Goal: Information Seeking & Learning: Check status

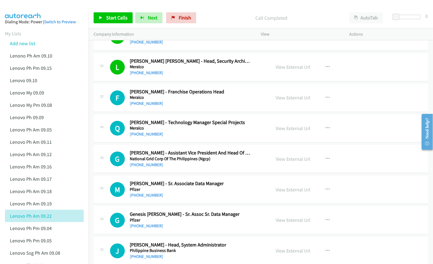
scroll to position [1096, 0]
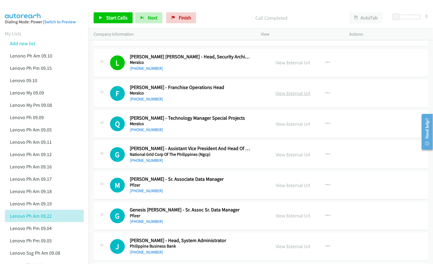
click at [284, 96] on link "View External Url" at bounding box center [293, 93] width 35 height 6
click at [287, 127] on link "View External Url" at bounding box center [293, 124] width 35 height 6
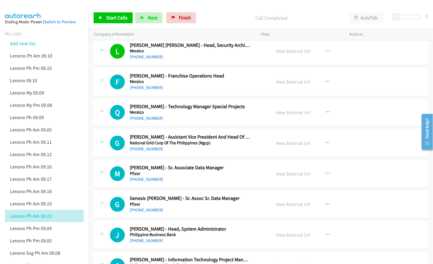
scroll to position [1132, 0]
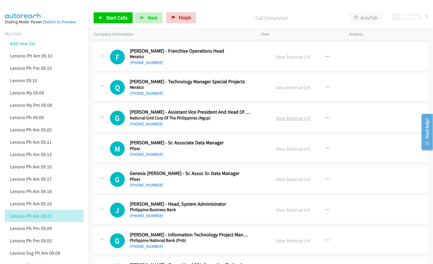
click at [294, 120] on link "View External Url" at bounding box center [293, 118] width 35 height 6
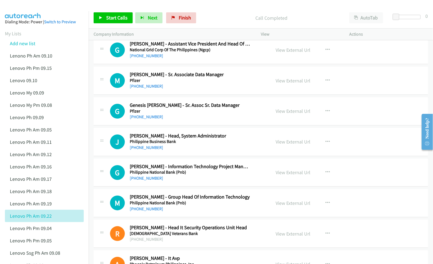
scroll to position [1205, 0]
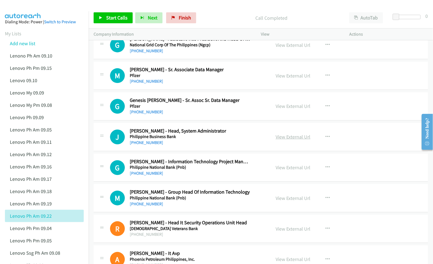
click at [296, 138] on link "View External Url" at bounding box center [293, 137] width 35 height 6
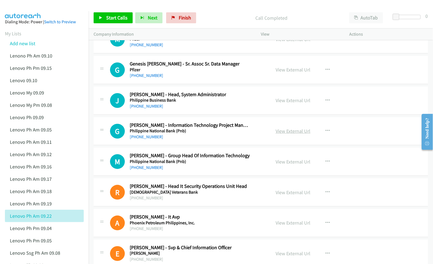
click at [289, 134] on link "View External Url" at bounding box center [293, 131] width 35 height 6
click at [290, 165] on link "View External Url" at bounding box center [293, 162] width 35 height 6
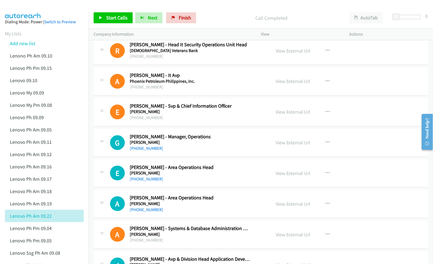
scroll to position [1387, 0]
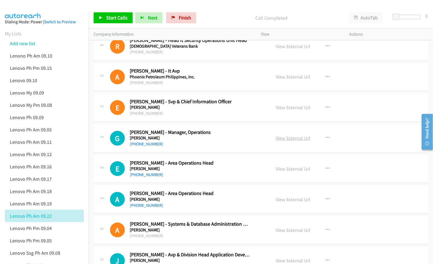
click at [285, 141] on link "View External Url" at bounding box center [293, 138] width 35 height 6
click at [289, 172] on link "View External Url" at bounding box center [293, 169] width 35 height 6
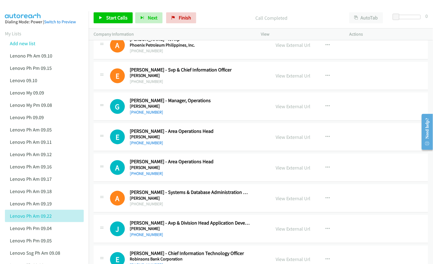
scroll to position [1424, 0]
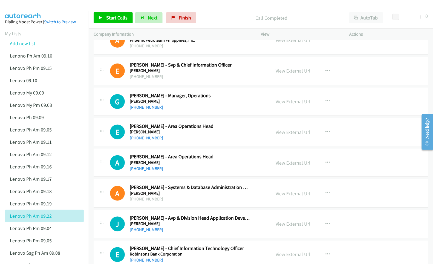
click at [283, 166] on link "View External Url" at bounding box center [293, 163] width 35 height 6
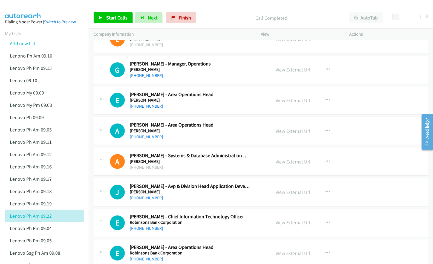
scroll to position [1461, 0]
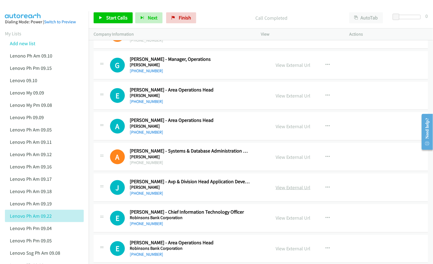
click at [283, 191] on link "View External Url" at bounding box center [293, 187] width 35 height 6
click at [285, 220] on link "View External Url" at bounding box center [293, 218] width 35 height 6
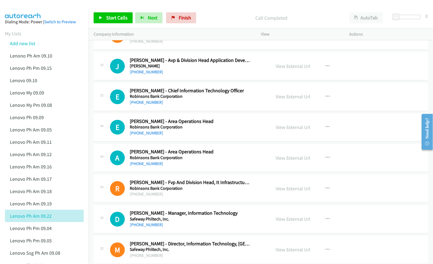
scroll to position [1607, 0]
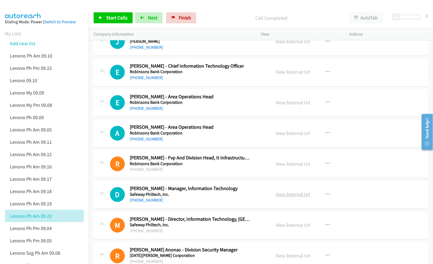
click at [287, 198] on link "View External Url" at bounding box center [293, 194] width 35 height 6
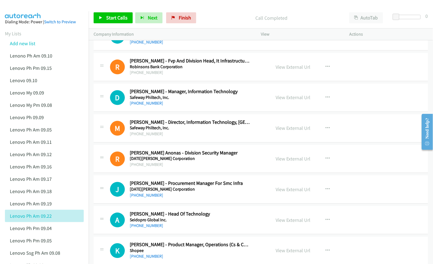
scroll to position [1716, 0]
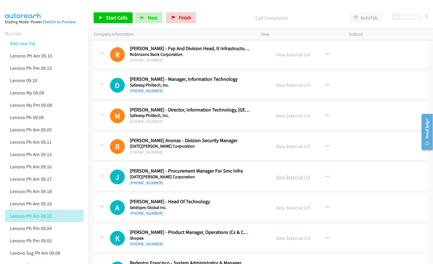
click at [293, 180] on link "View External Url" at bounding box center [293, 177] width 35 height 6
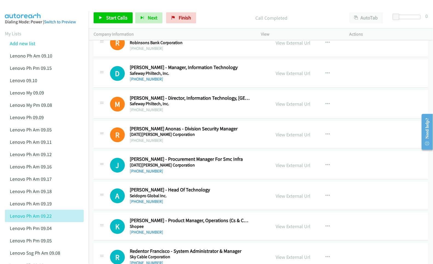
scroll to position [1753, 0]
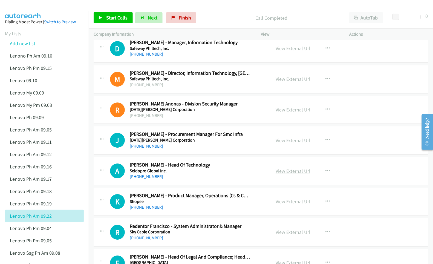
click at [284, 174] on link "View External Url" at bounding box center [293, 171] width 35 height 6
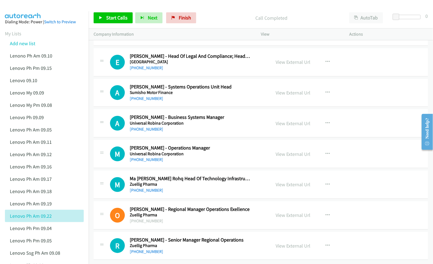
scroll to position [1965, 0]
click at [283, 181] on link "View External Url" at bounding box center [293, 184] width 35 height 6
click at [295, 120] on link "View External Url" at bounding box center [293, 123] width 35 height 6
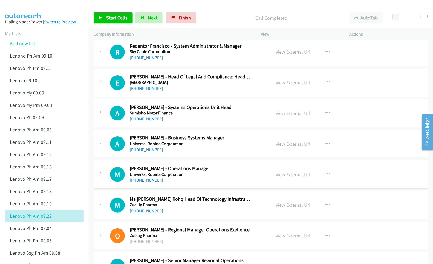
scroll to position [1929, 0]
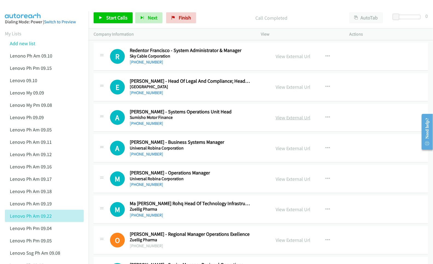
click at [290, 121] on link "View External Url" at bounding box center [293, 117] width 35 height 6
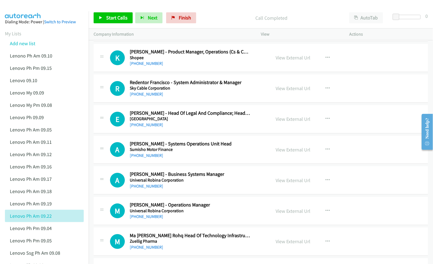
scroll to position [1892, 0]
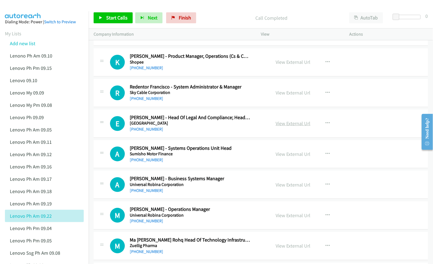
click at [289, 127] on link "View External Url" at bounding box center [293, 123] width 35 height 6
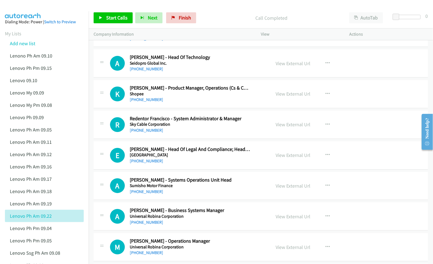
scroll to position [1856, 0]
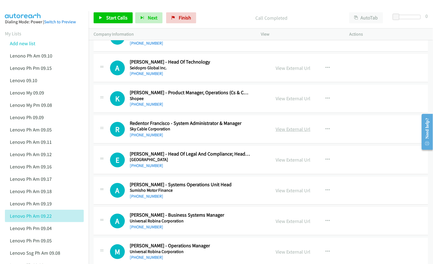
click at [282, 132] on link "View External Url" at bounding box center [293, 129] width 35 height 6
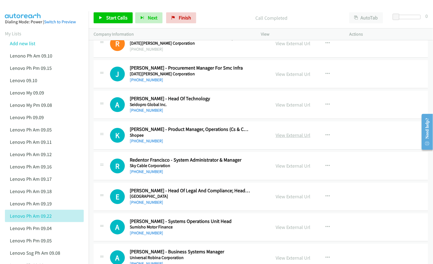
click at [291, 138] on link "View External Url" at bounding box center [293, 135] width 35 height 6
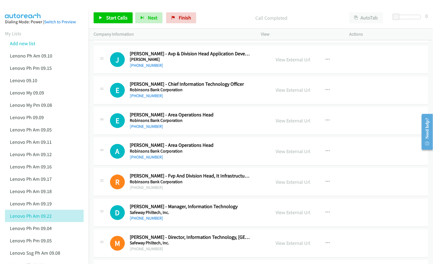
scroll to position [1564, 0]
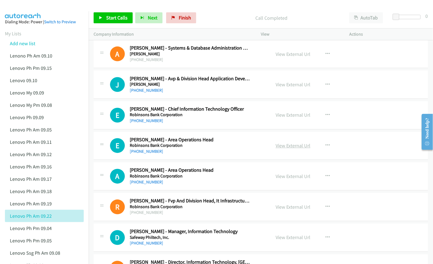
click at [286, 149] on link "View External Url" at bounding box center [293, 146] width 35 height 6
click at [282, 180] on link "View External Url" at bounding box center [293, 176] width 35 height 6
